Goal: Task Accomplishment & Management: Manage account settings

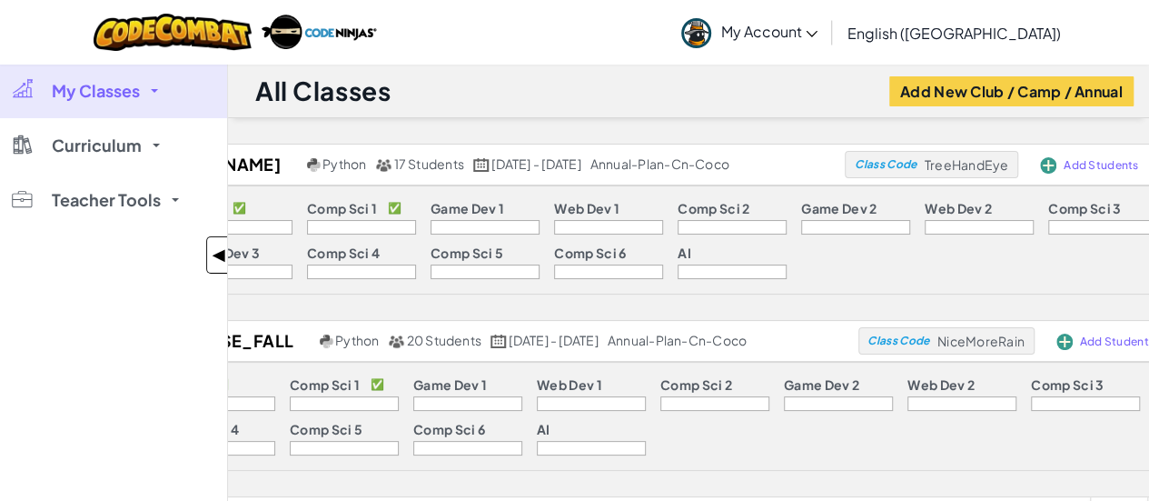
click at [219, 253] on span "◀" at bounding box center [219, 255] width 15 height 26
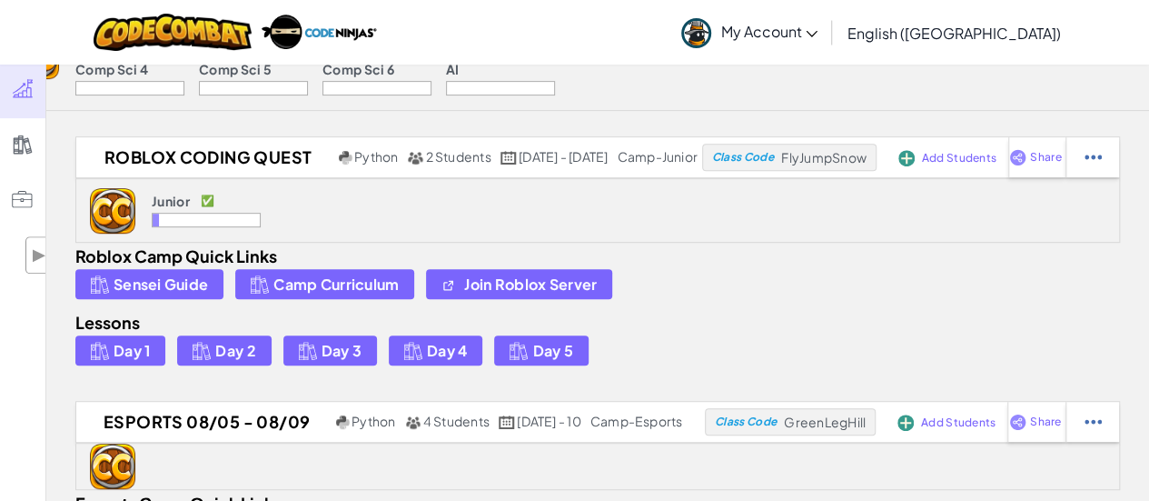
scroll to position [363, 0]
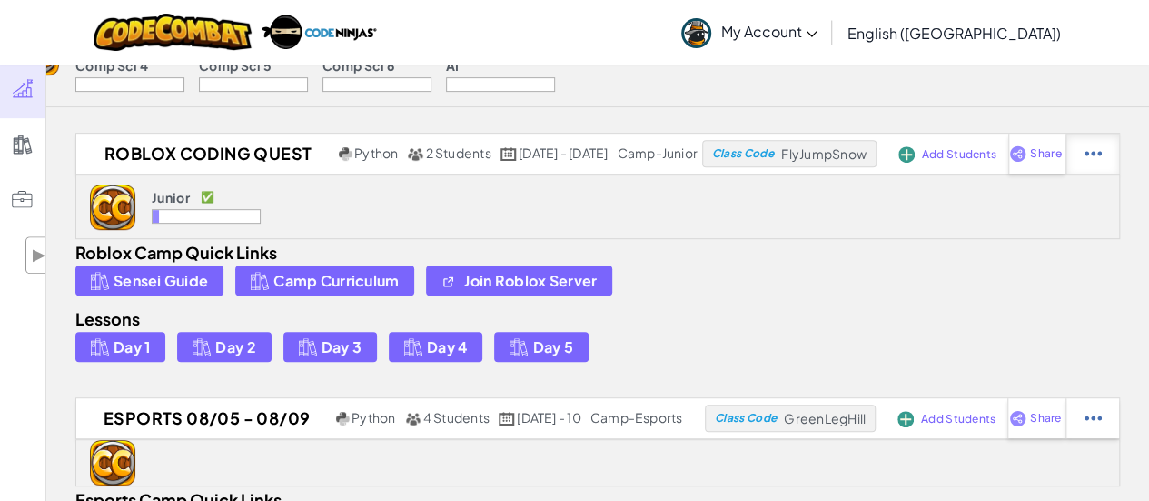
click at [1085, 152] on img at bounding box center [1093, 153] width 17 height 16
select select "camp-junior"
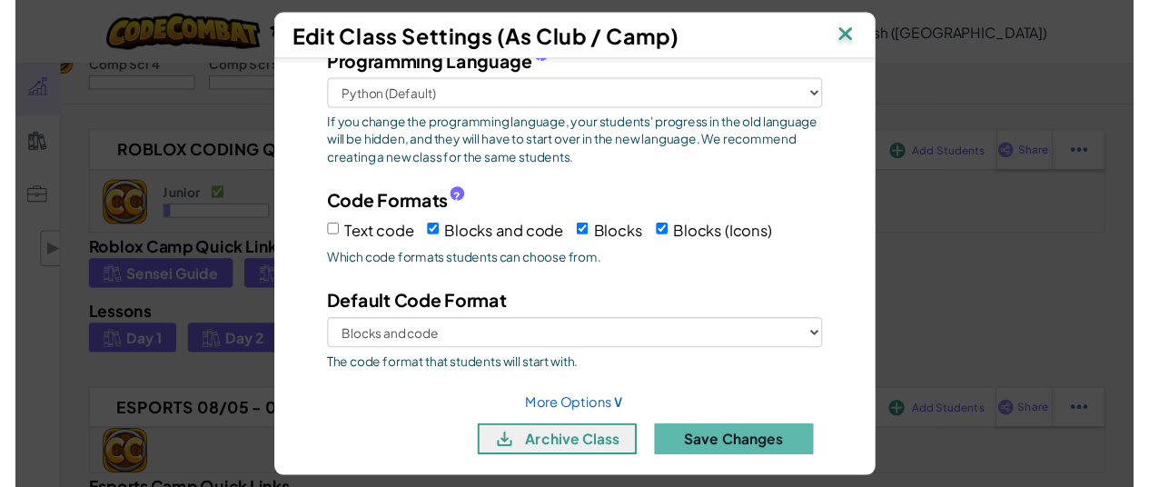
scroll to position [318, 0]
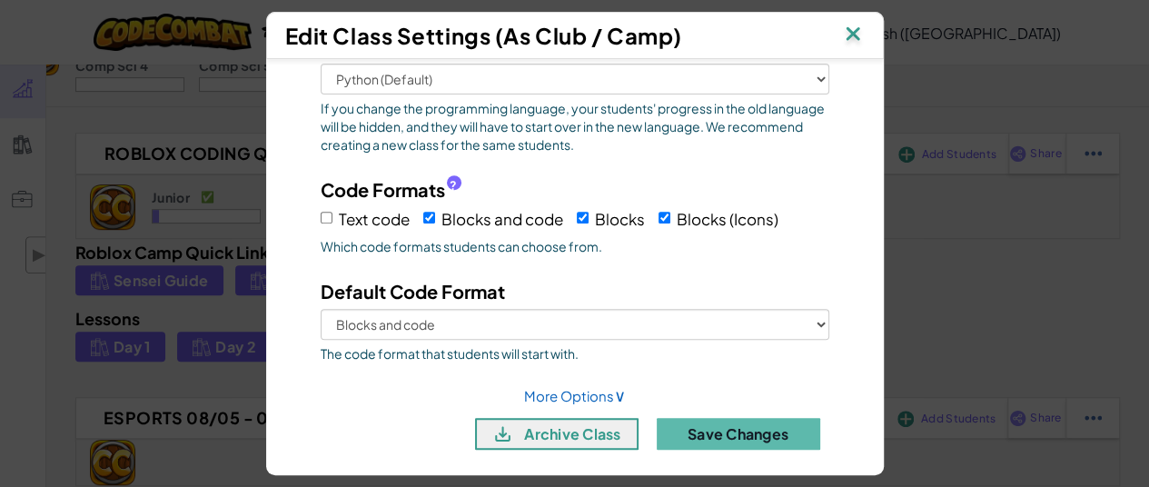
click at [865, 38] on img at bounding box center [853, 35] width 24 height 27
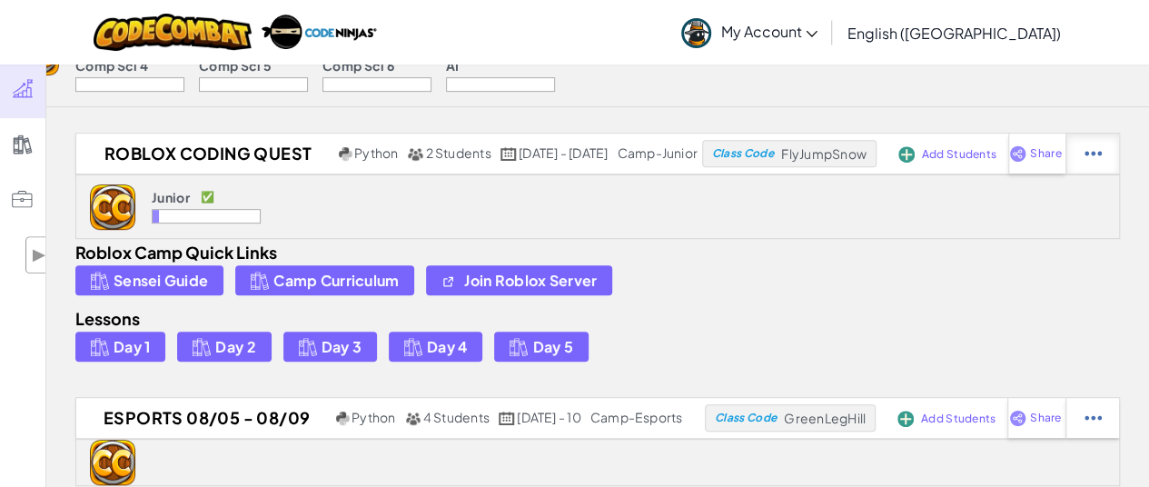
click at [1095, 158] on img at bounding box center [1093, 153] width 17 height 16
select select "camp-junior"
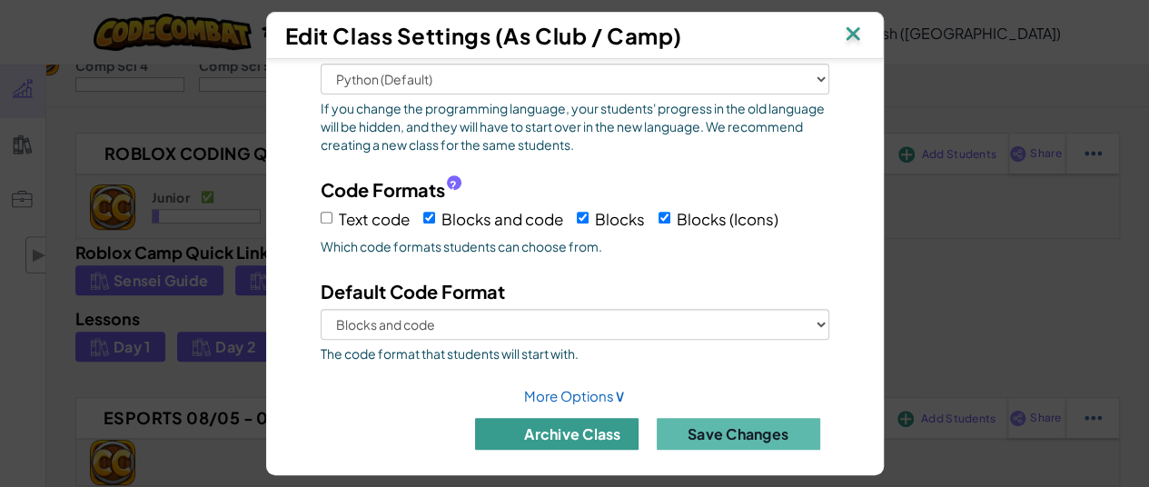
click at [560, 428] on button "archive class" at bounding box center [557, 434] width 164 height 32
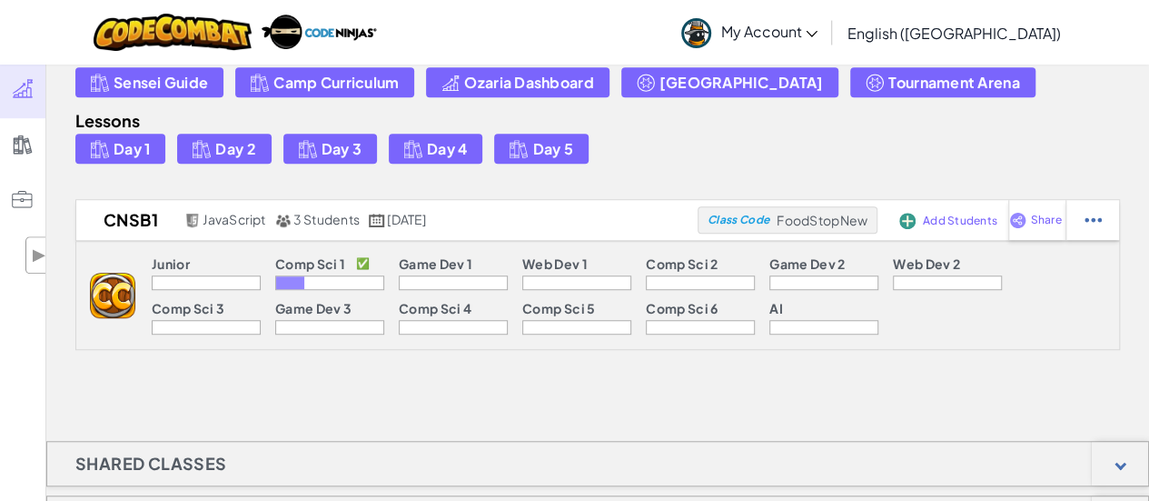
scroll to position [545, 0]
click at [1092, 223] on img at bounding box center [1093, 219] width 17 height 16
select select "javascript"
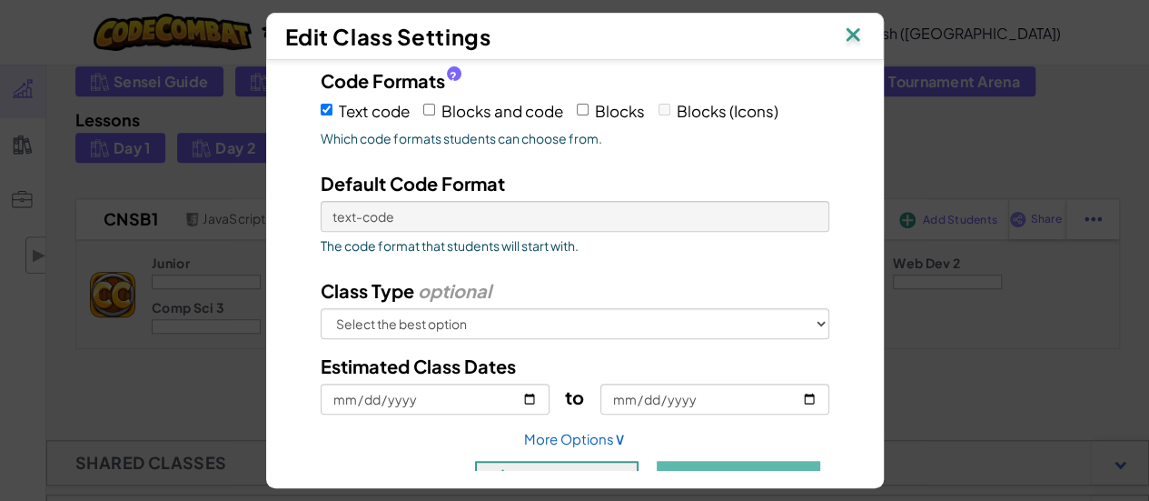
scroll to position [318, 0]
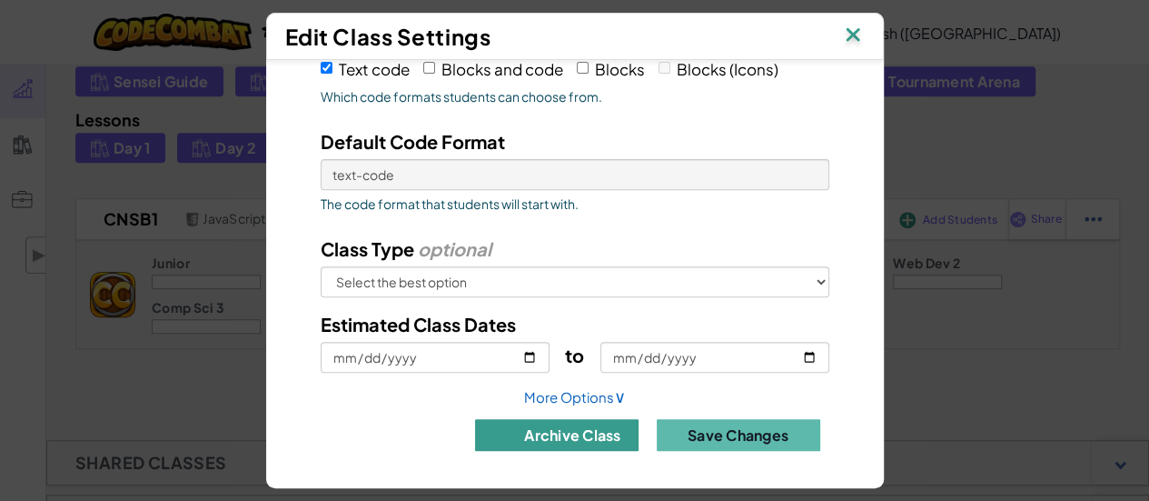
click at [554, 422] on button "archive class" at bounding box center [557, 435] width 164 height 32
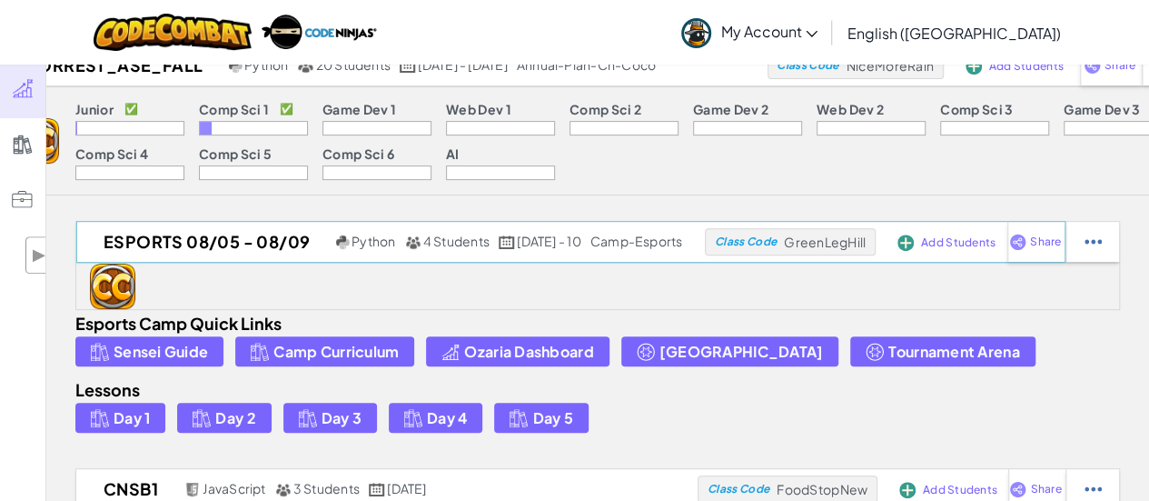
scroll to position [273, 0]
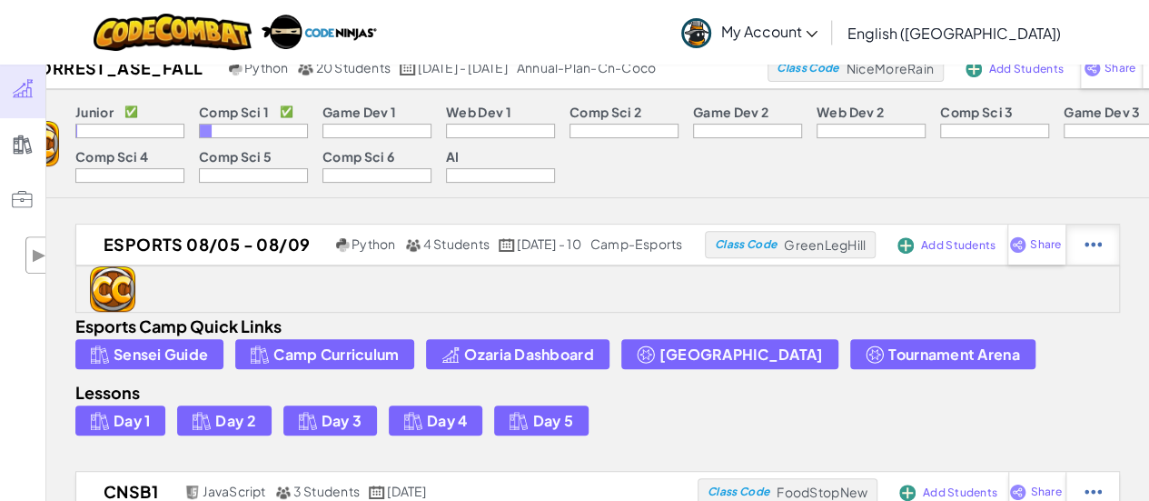
click at [1089, 243] on div at bounding box center [1093, 244] width 54 height 40
select select "camp-esports"
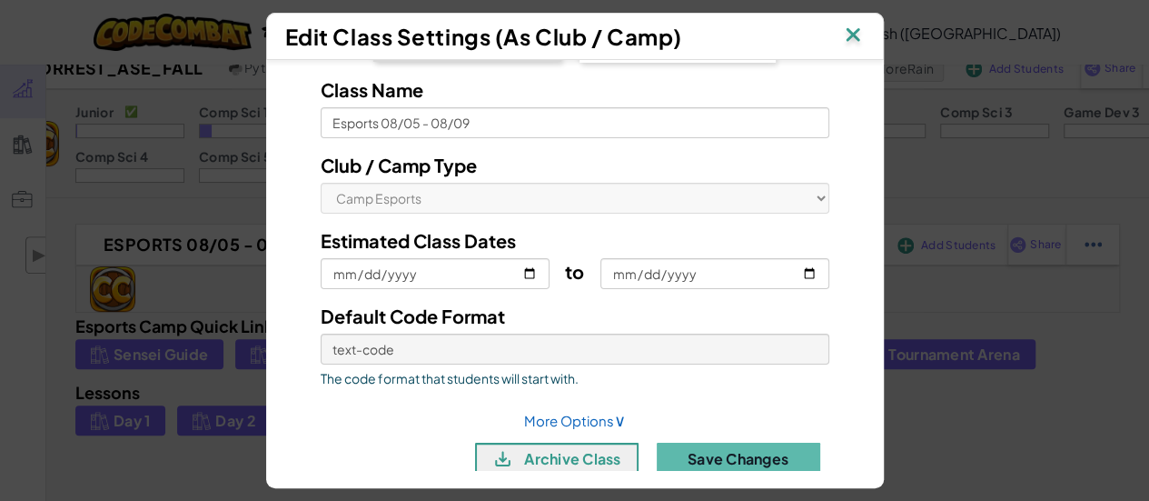
scroll to position [73, 0]
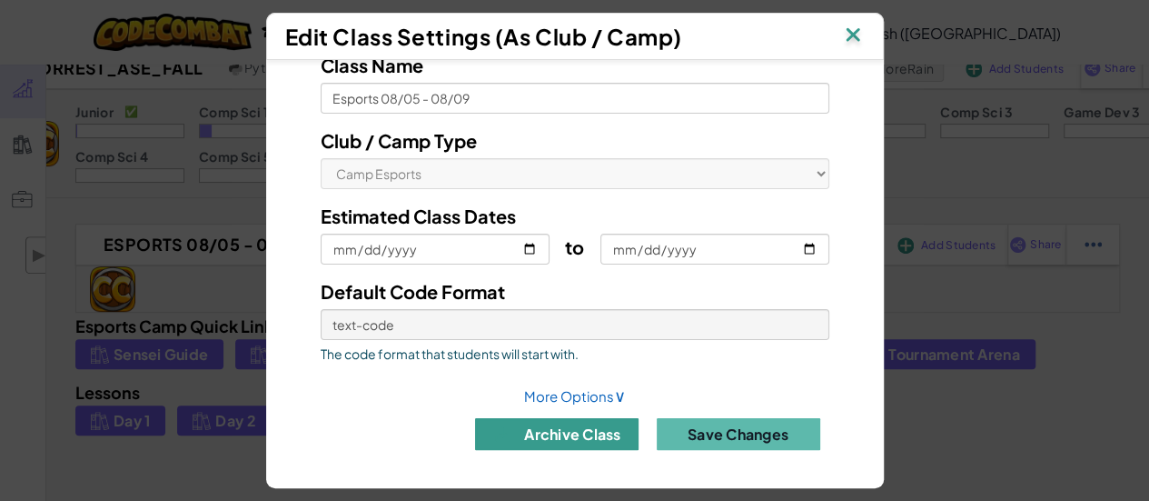
click at [567, 424] on button "archive class" at bounding box center [557, 434] width 164 height 32
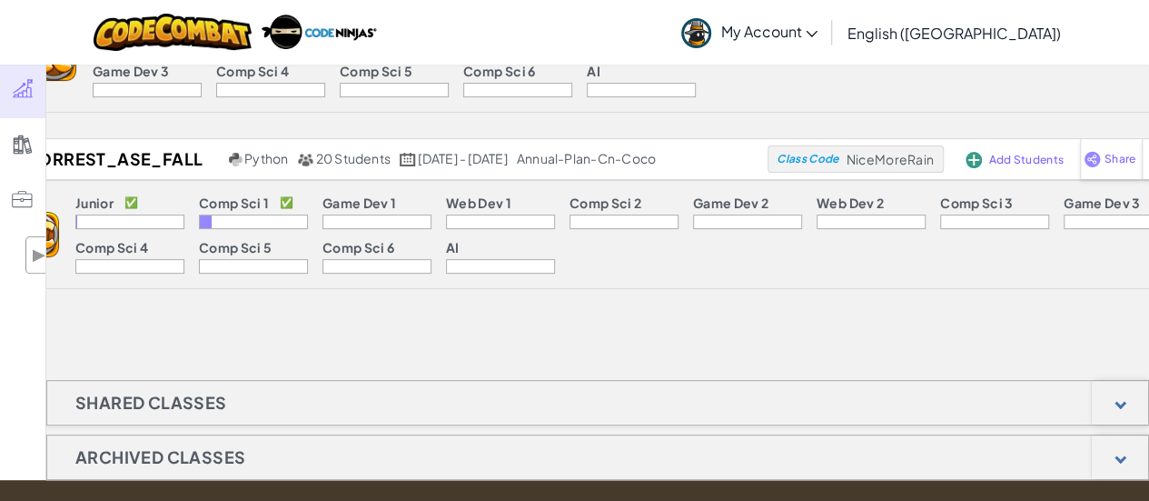
scroll to position [0, 0]
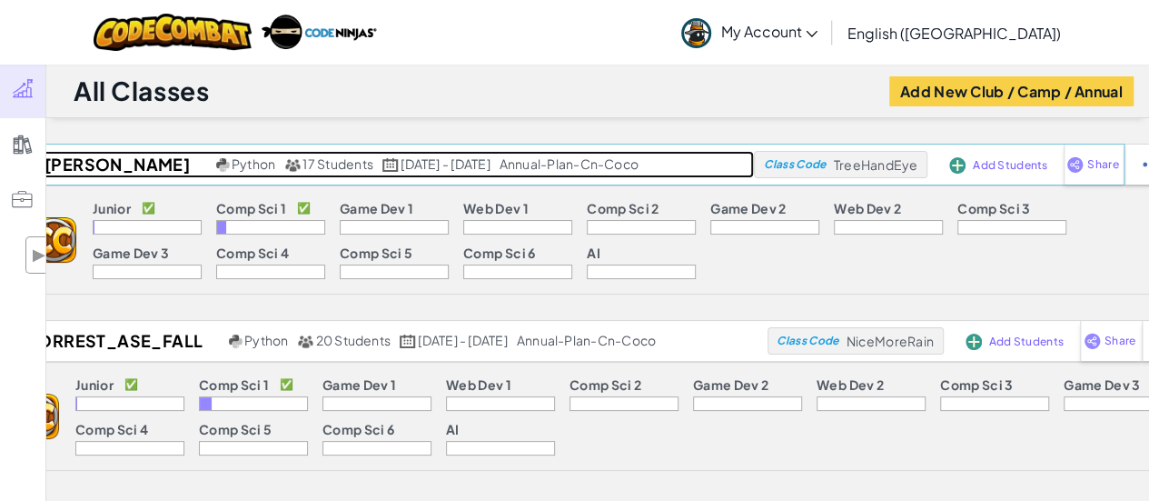
click at [138, 164] on h2 "[PERSON_NAME]" at bounding box center [114, 164] width 194 height 27
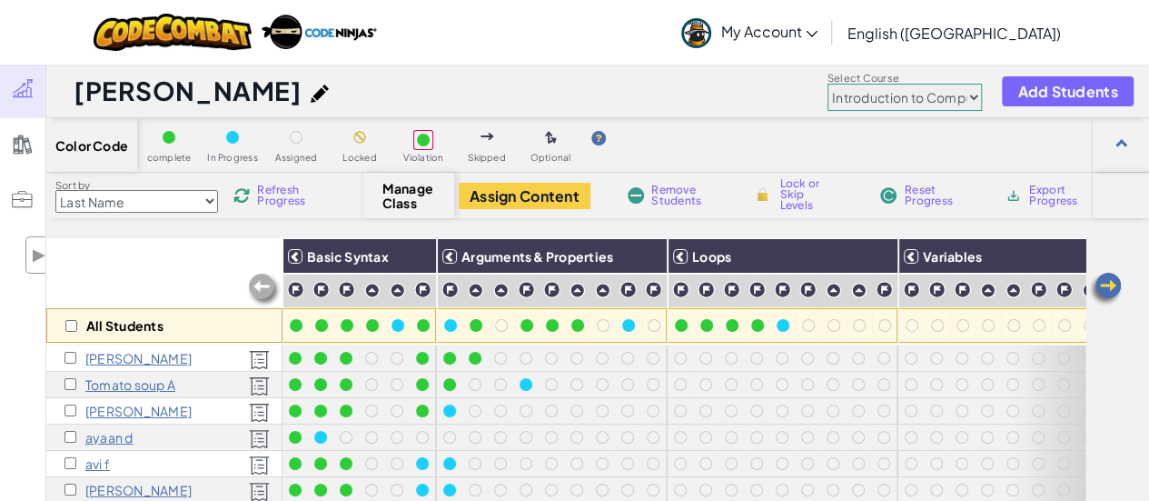
click at [854, 90] on select "Junior Introduction to Computer Science Game Development 1 Web Development 1 Co…" at bounding box center [905, 97] width 154 height 27
click at [828, 84] on select "Junior Introduction to Computer Science Game Development 1 Web Development 1 Co…" at bounding box center [905, 97] width 154 height 27
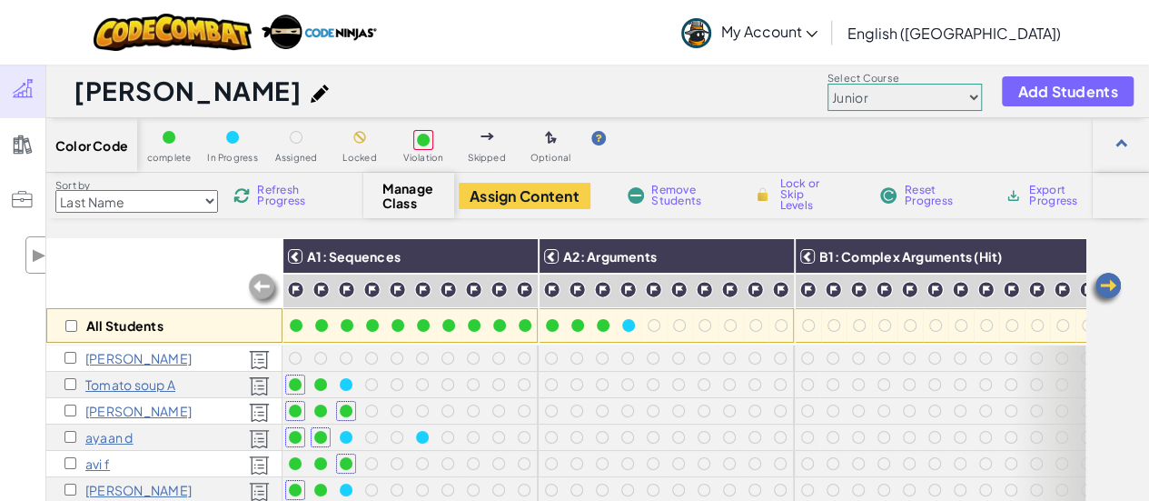
click at [898, 95] on select "Junior Introduction to Computer Science Game Development 1 Web Development 1 Co…" at bounding box center [905, 97] width 154 height 27
click at [828, 84] on select "Junior Introduction to Computer Science Game Development 1 Web Development 1 Co…" at bounding box center [905, 97] width 154 height 27
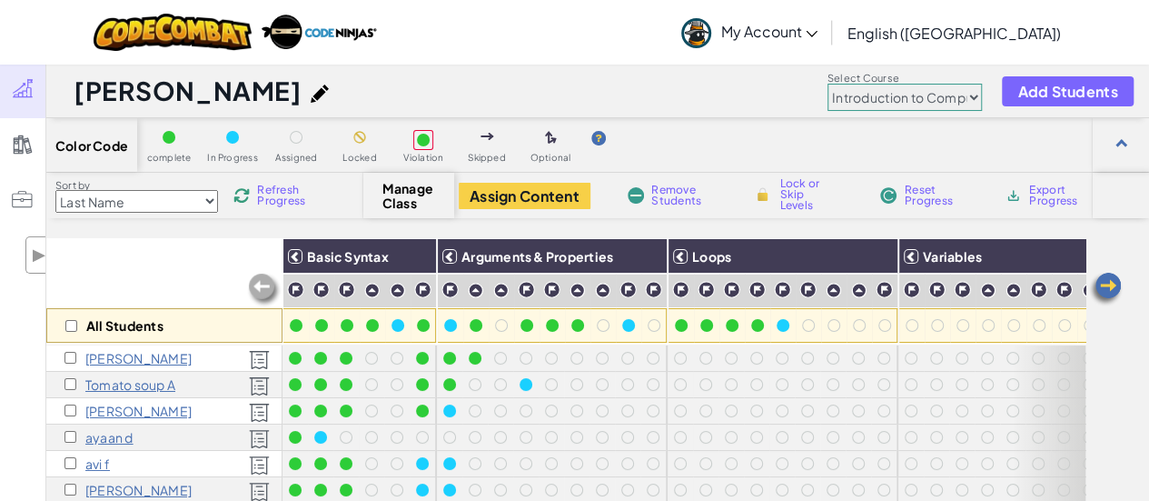
click at [892, 92] on select "Junior Introduction to Computer Science Game Development 1 Web Development 1 Co…" at bounding box center [905, 97] width 154 height 27
select select "5632661322961295f9428638"
click at [828, 84] on select "Junior Introduction to Computer Science Game Development 1 Web Development 1 Co…" at bounding box center [905, 97] width 154 height 27
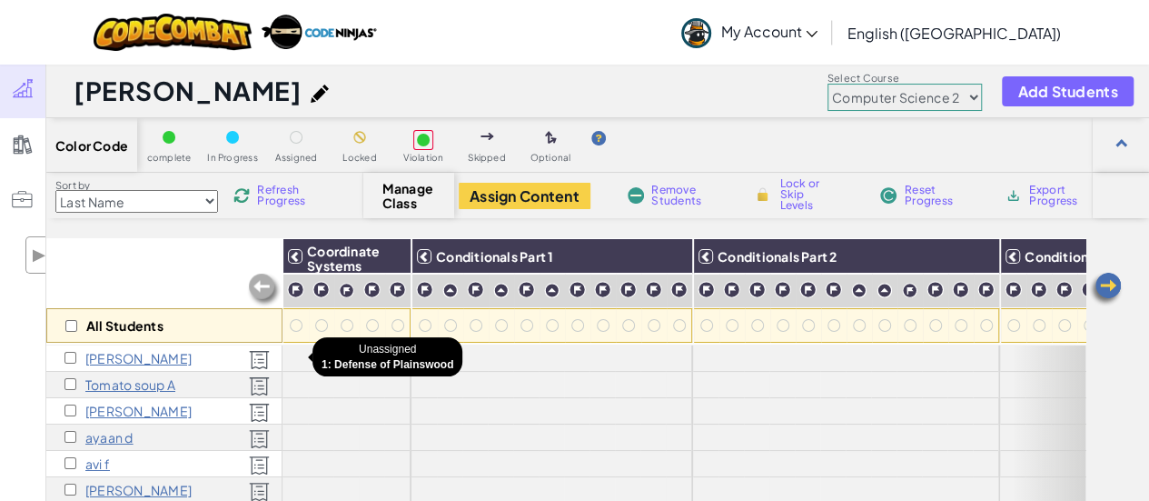
click at [297, 362] on div at bounding box center [295, 358] width 13 height 13
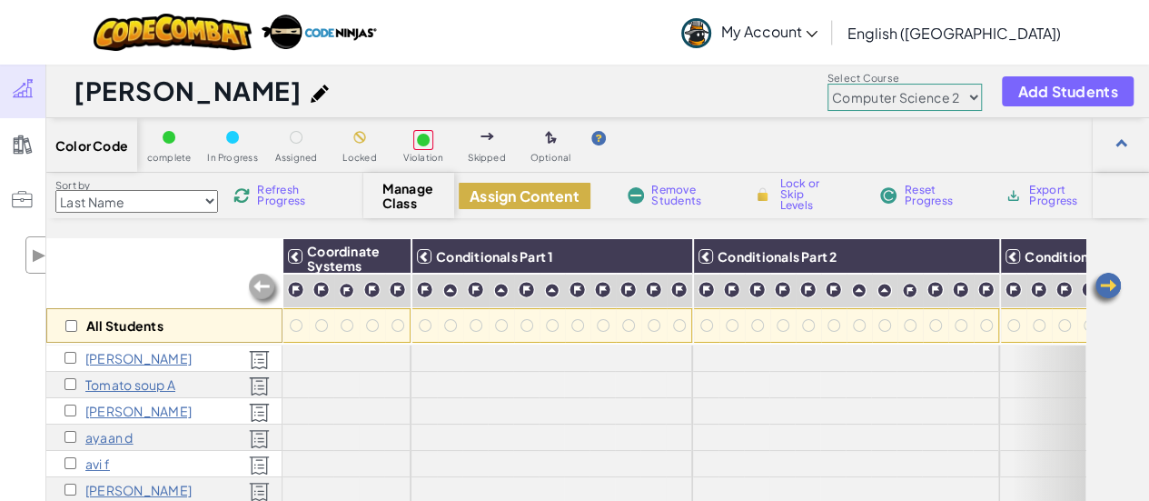
click at [527, 198] on button "Assign Content" at bounding box center [525, 196] width 132 height 26
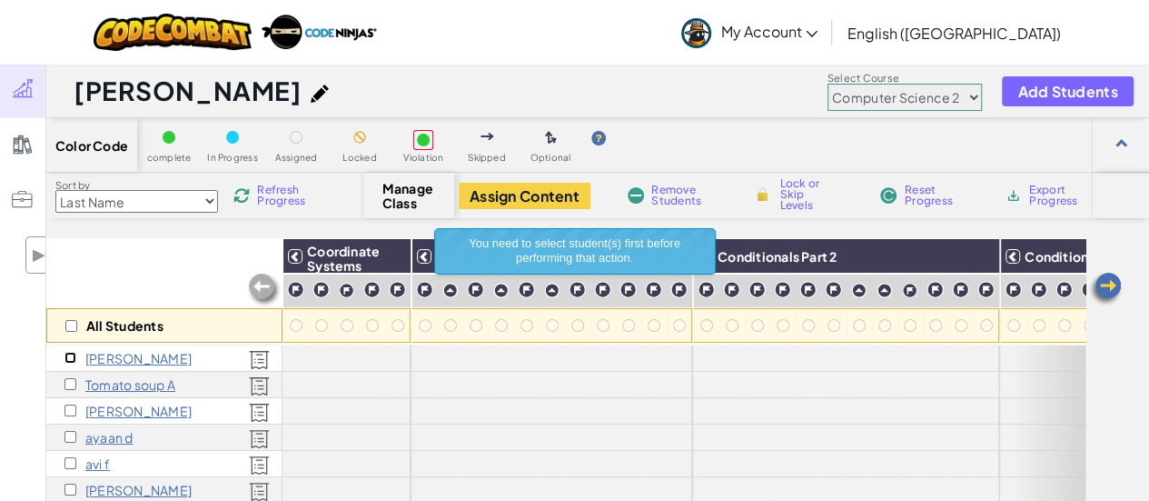
click at [70, 358] on input "checkbox" at bounding box center [70, 358] width 12 height 12
checkbox input "false"
click at [772, 143] on div "Color Code complete In Progress Assigned Locked Violation Skipped Optional" at bounding box center [597, 145] width 1103 height 55
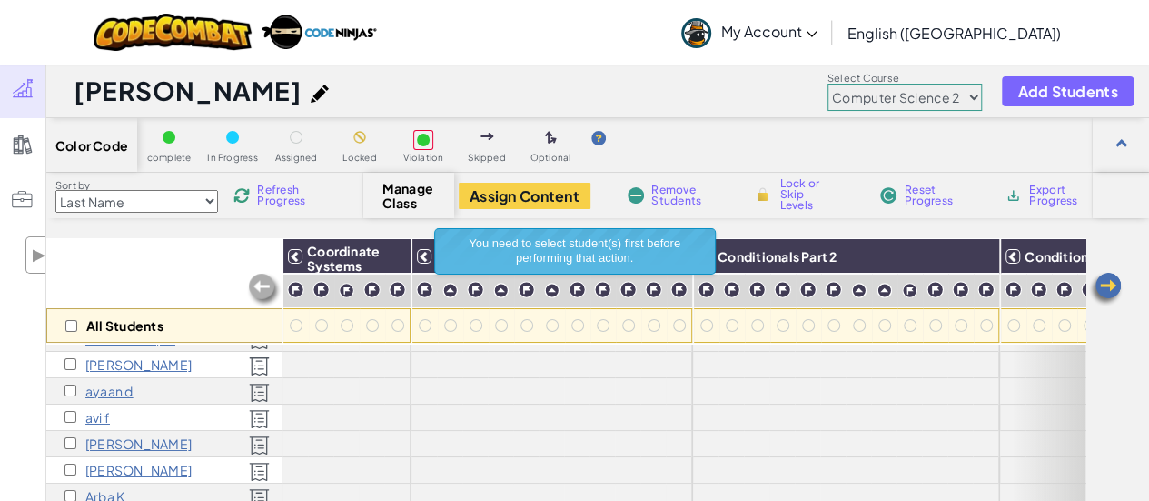
click at [934, 99] on select "Junior Introduction to Computer Science Game Development 1 Web Development 1 Co…" at bounding box center [905, 97] width 154 height 27
select select "560f1a9f22961295f9427742"
click at [828, 84] on select "Junior Introduction to Computer Science Game Development 1 Web Development 1 Co…" at bounding box center [905, 97] width 154 height 27
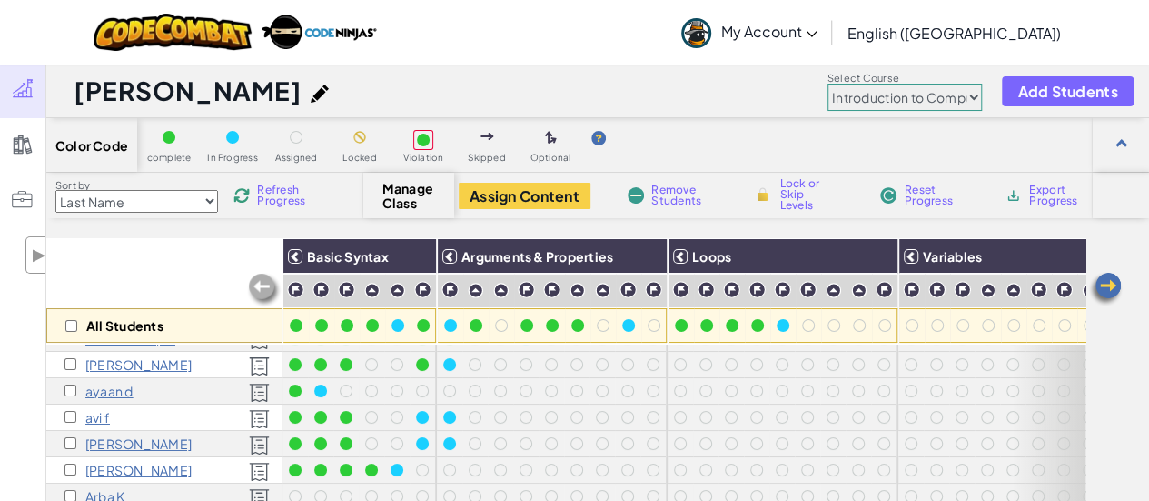
click at [926, 143] on div "Color Code complete In Progress Assigned Locked Violation Skipped Optional" at bounding box center [597, 145] width 1103 height 55
